Goal: Browse casually

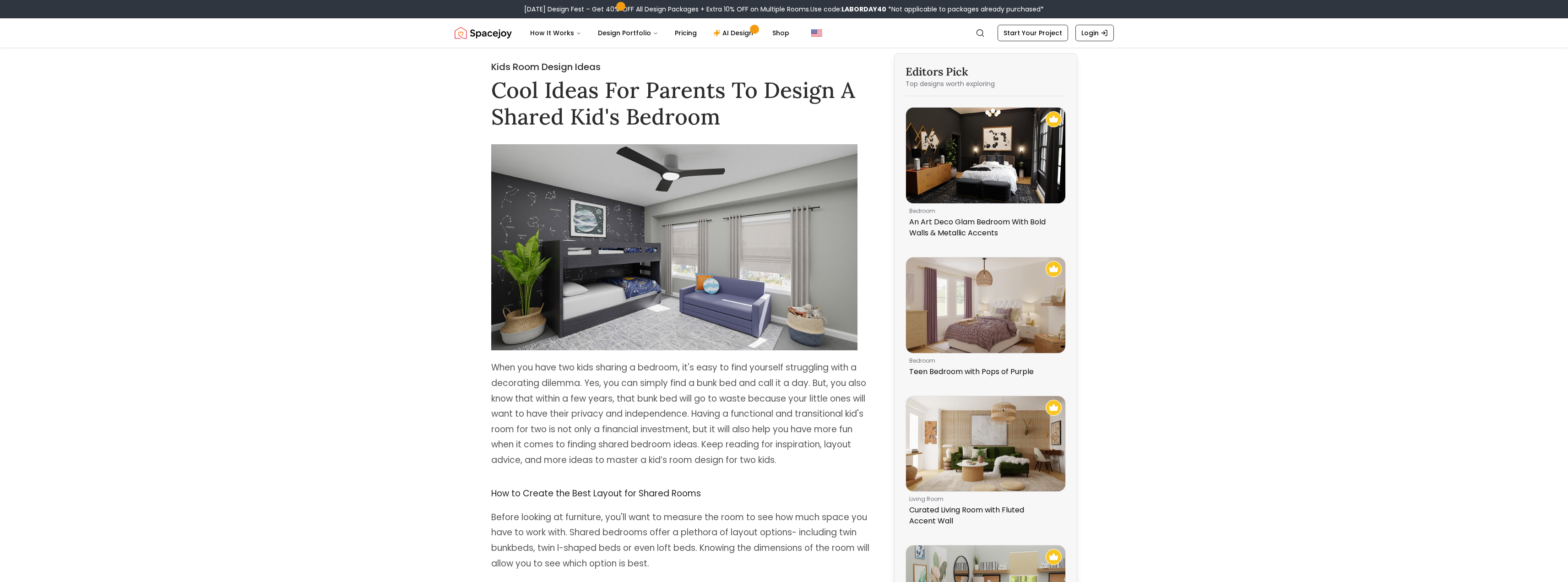
click at [469, 32] on img "Spacejoy" at bounding box center [483, 33] width 57 height 18
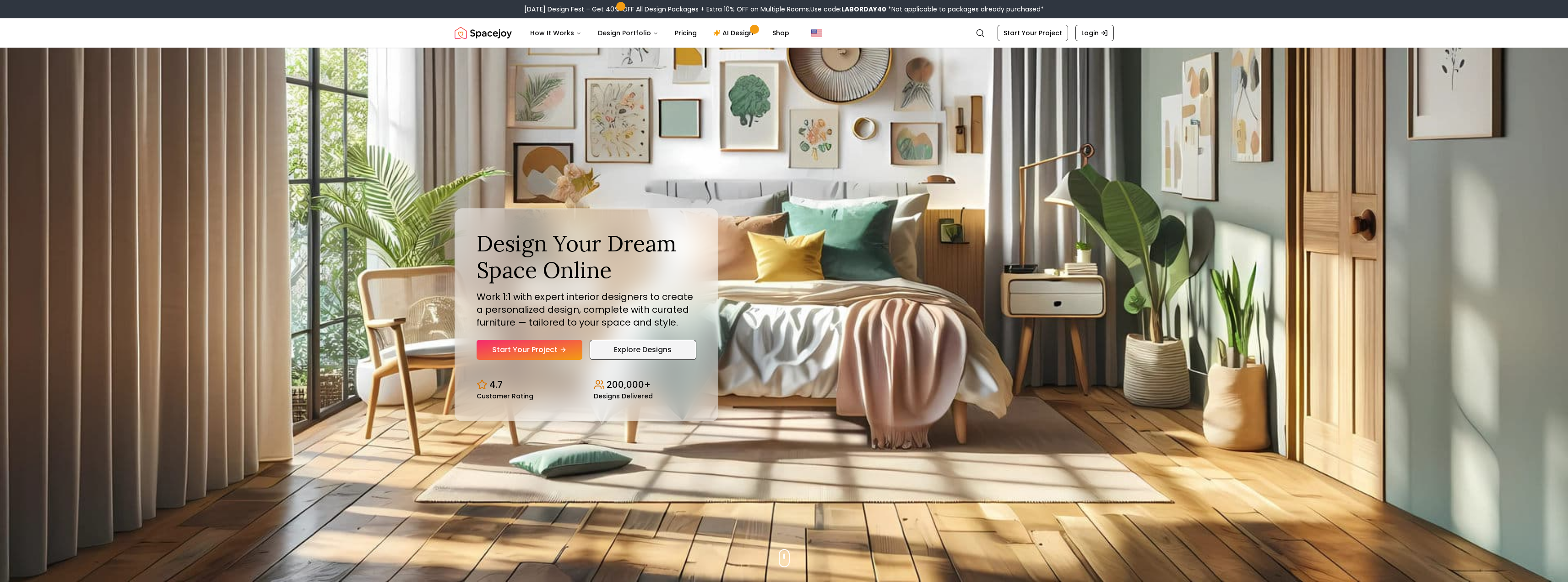
click at [630, 344] on link "Explore Designs" at bounding box center [643, 349] width 107 height 20
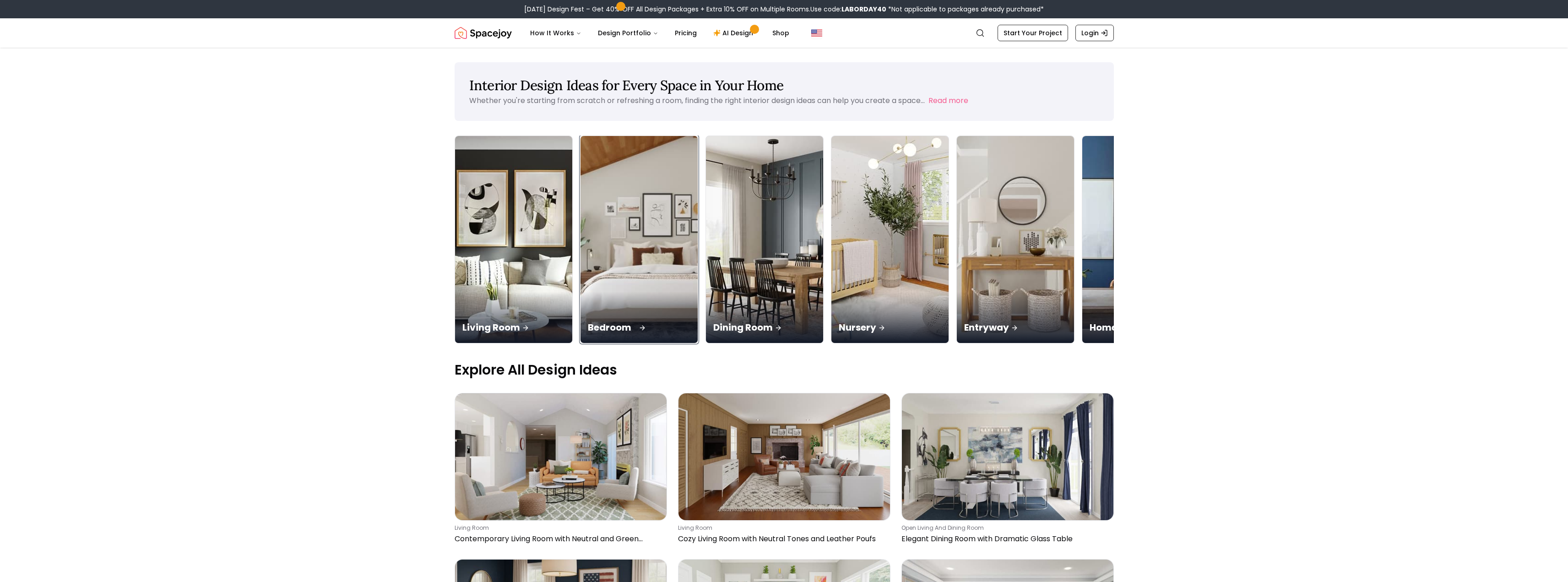
click at [629, 261] on img at bounding box center [639, 239] width 123 height 217
